Goal: Task Accomplishment & Management: Use online tool/utility

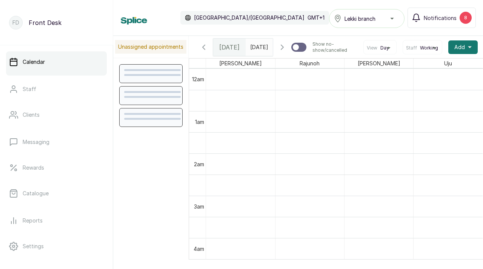
scroll to position [254, 0]
click at [437, 21] on span "Notifications" at bounding box center [440, 18] width 33 height 8
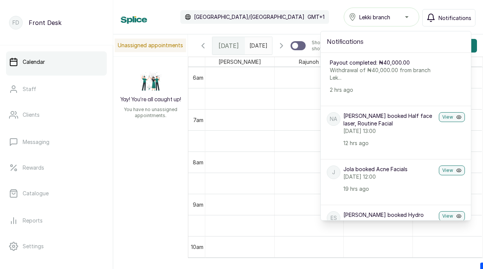
click at [276, 14] on div "Calendar [GEOGRAPHIC_DATA]/[GEOGRAPHIC_DATA] GMT+1 Lekki branch Notifications N…" at bounding box center [298, 17] width 355 height 19
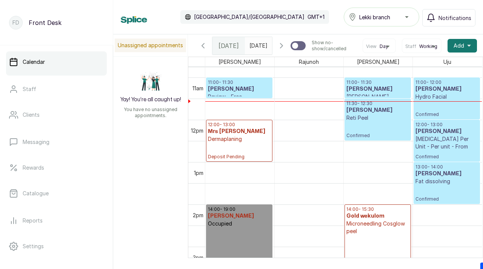
scroll to position [0, 0]
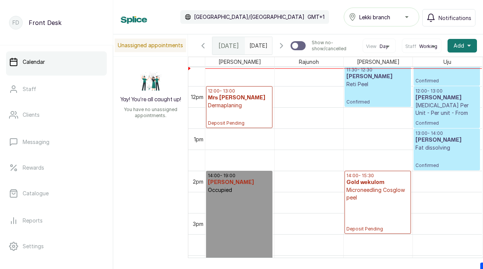
click at [284, 50] on icon "button" at bounding box center [281, 45] width 9 height 9
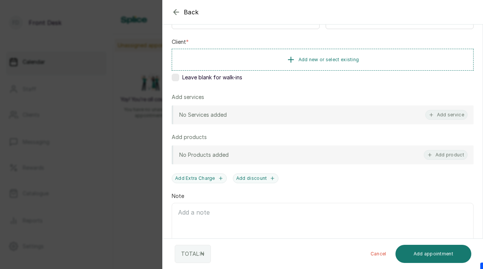
scroll to position [116, 0]
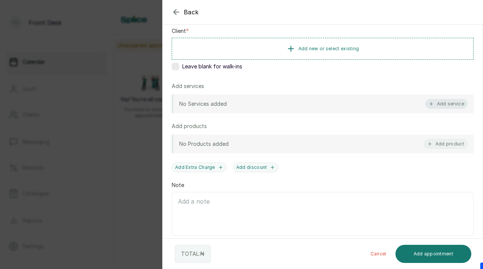
click at [453, 103] on button "Add service" at bounding box center [446, 104] width 42 height 10
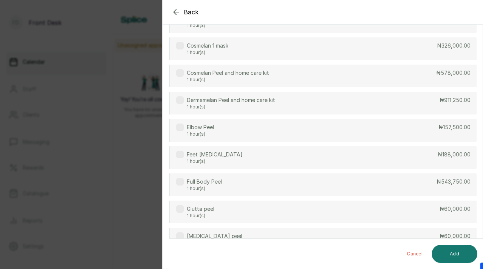
scroll to position [300, 0]
